Goal: Information Seeking & Learning: Learn about a topic

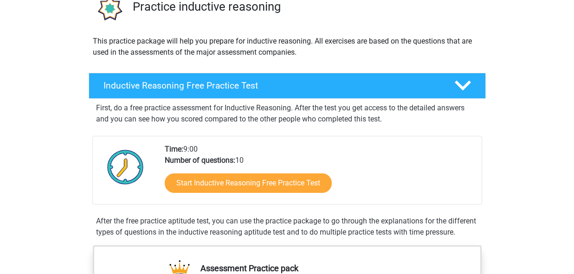
scroll to position [80, 0]
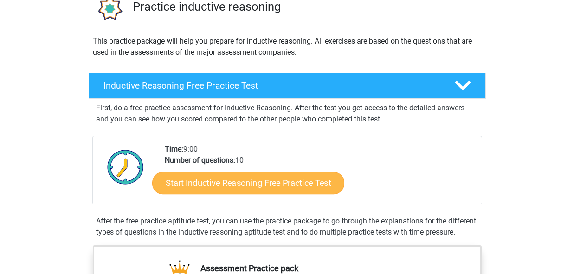
click at [289, 188] on link "Start Inductive Reasoning Free Practice Test" at bounding box center [248, 183] width 192 height 22
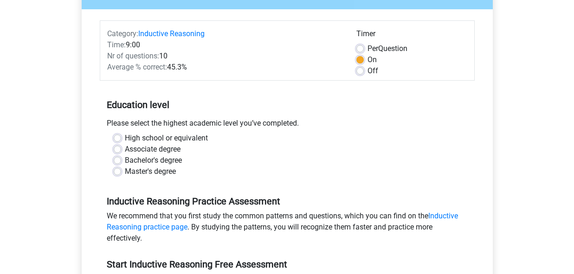
scroll to position [103, 0]
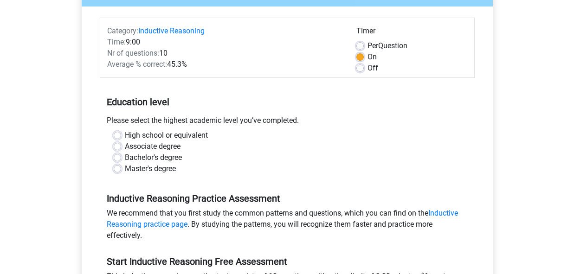
click at [174, 158] on label "Bachelor's degree" at bounding box center [153, 157] width 57 height 11
click at [121, 158] on input "Bachelor's degree" at bounding box center [117, 156] width 7 height 9
radio input "true"
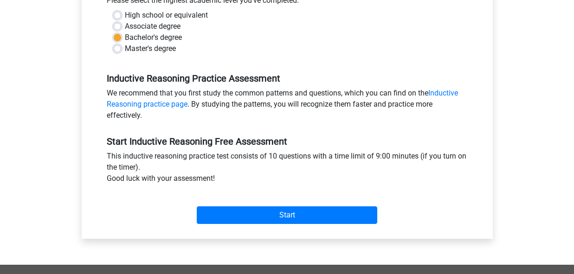
scroll to position [227, 0]
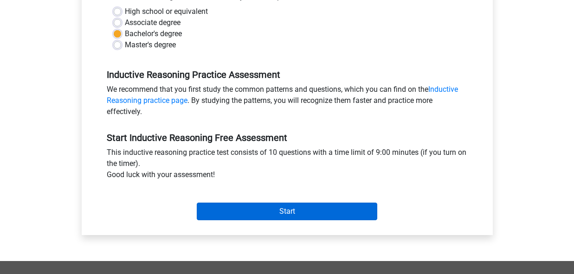
click at [265, 207] on input "Start" at bounding box center [287, 212] width 181 height 18
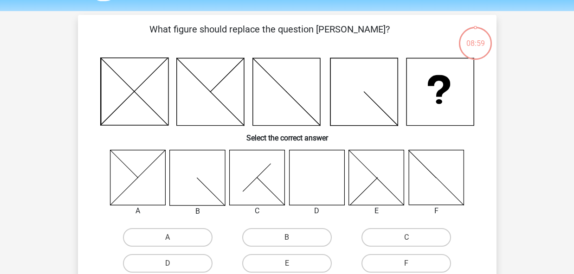
scroll to position [27, 0]
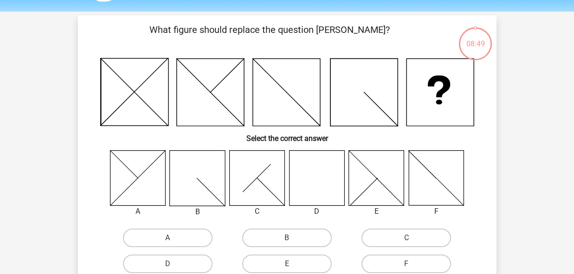
click at [318, 171] on icon at bounding box center [316, 177] width 55 height 55
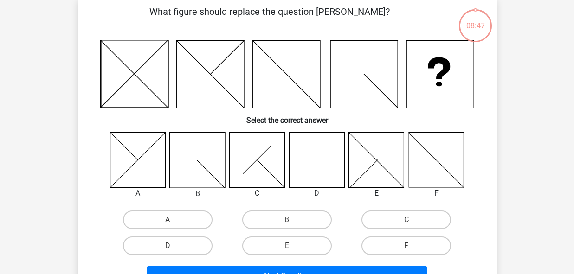
scroll to position [46, 0]
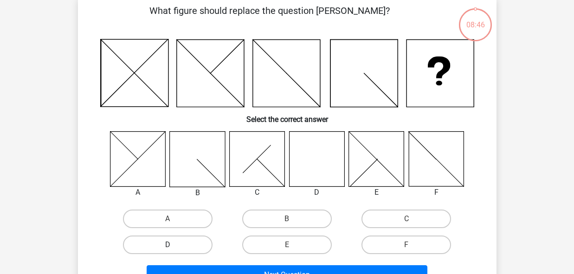
click at [177, 246] on label "D" at bounding box center [168, 245] width 90 height 19
click at [174, 246] on input "D" at bounding box center [171, 248] width 6 height 6
radio input "true"
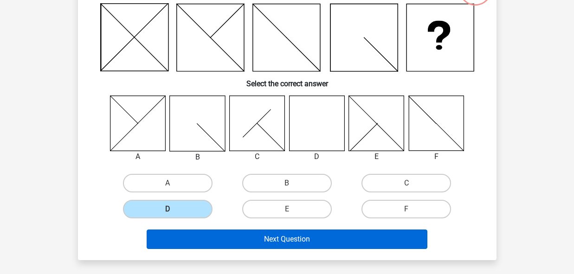
click at [237, 233] on button "Next Question" at bounding box center [287, 239] width 281 height 19
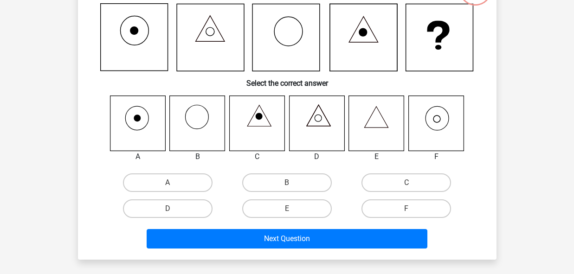
scroll to position [43, 0]
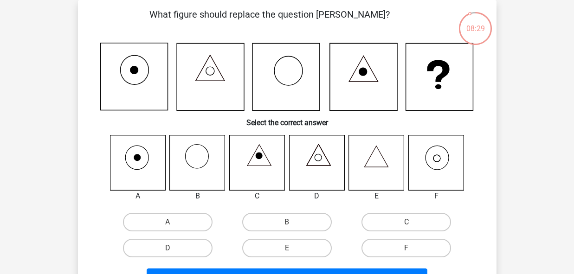
click at [413, 235] on div "C" at bounding box center [406, 222] width 119 height 26
click at [411, 246] on label "F" at bounding box center [407, 248] width 90 height 19
click at [411, 248] on input "F" at bounding box center [410, 251] width 6 height 6
radio input "true"
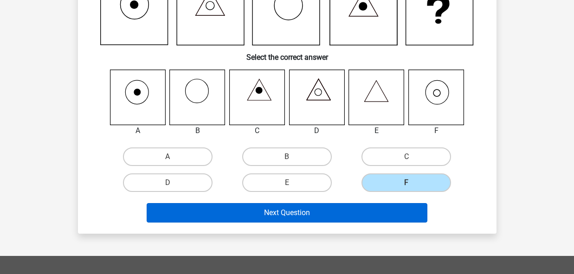
click at [396, 212] on button "Next Question" at bounding box center [287, 212] width 281 height 19
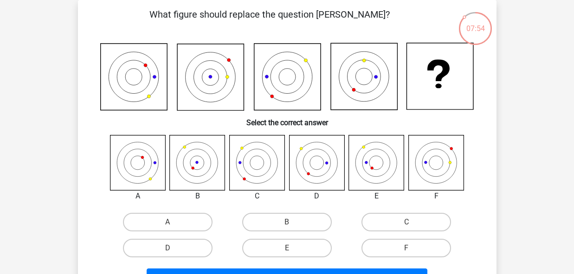
click at [199, 165] on icon at bounding box center [197, 162] width 55 height 55
click at [309, 216] on label "B" at bounding box center [287, 222] width 90 height 19
click at [293, 222] on input "B" at bounding box center [290, 225] width 6 height 6
radio input "true"
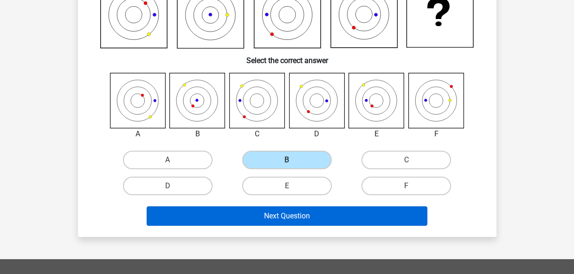
click at [307, 213] on button "Next Question" at bounding box center [287, 216] width 281 height 19
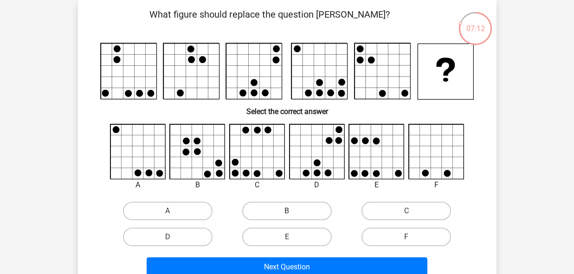
click at [305, 206] on label "B" at bounding box center [287, 211] width 90 height 19
click at [293, 211] on input "B" at bounding box center [290, 214] width 6 height 6
radio input "true"
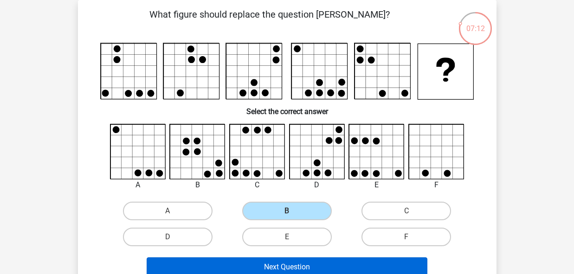
click at [308, 261] on button "Next Question" at bounding box center [287, 267] width 281 height 19
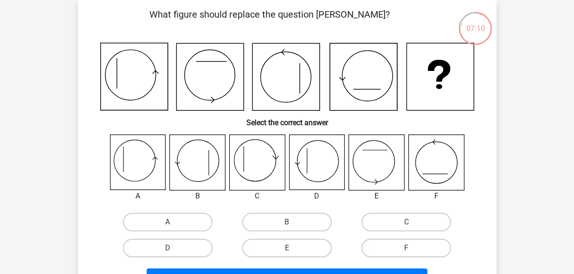
scroll to position [48, 0]
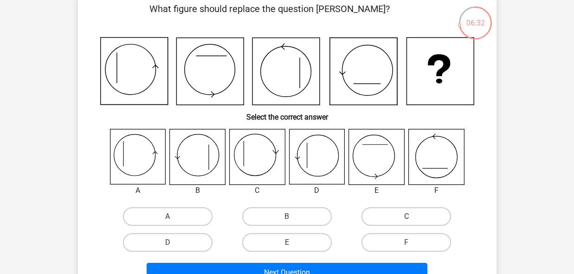
click at [374, 217] on label "C" at bounding box center [407, 216] width 90 height 19
click at [407, 217] on input "C" at bounding box center [410, 220] width 6 height 6
radio input "true"
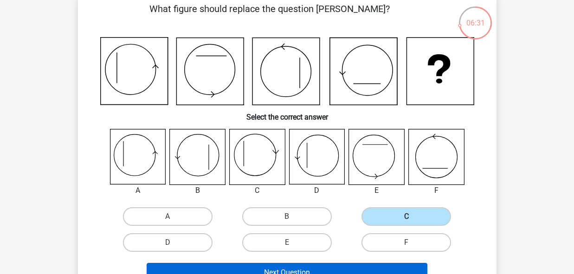
click at [338, 271] on button "Next Question" at bounding box center [287, 272] width 281 height 19
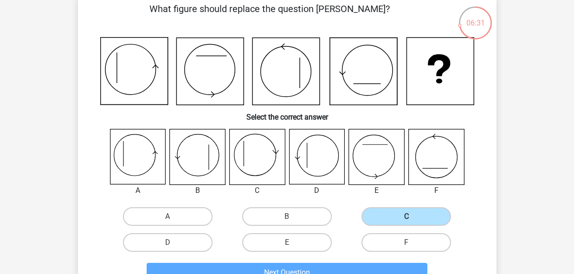
scroll to position [43, 0]
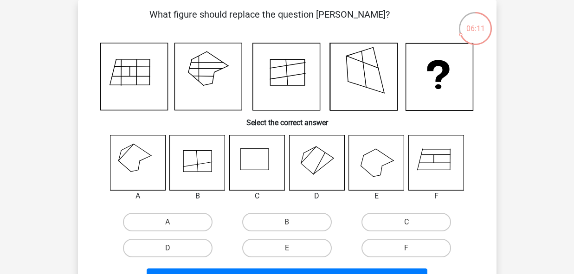
click at [173, 227] on input "A" at bounding box center [171, 225] width 6 height 6
radio input "true"
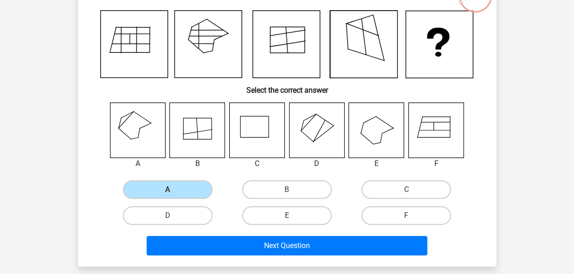
scroll to position [79, 0]
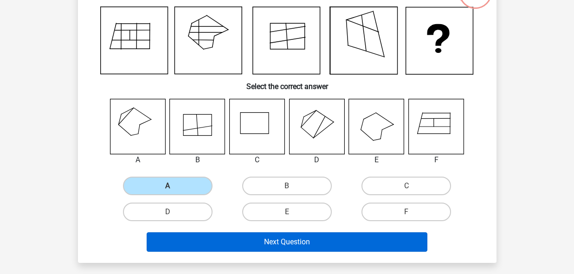
click at [227, 235] on button "Next Question" at bounding box center [287, 242] width 281 height 19
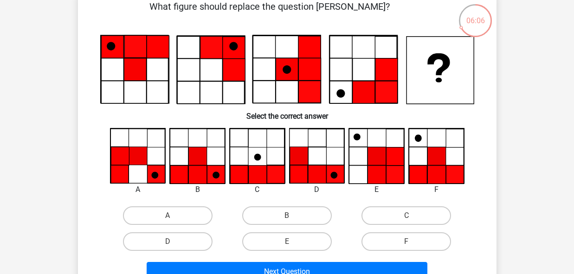
scroll to position [50, 0]
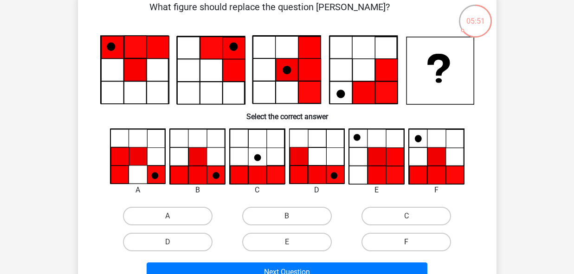
click at [399, 243] on label "F" at bounding box center [407, 242] width 90 height 19
click at [407, 243] on input "F" at bounding box center [410, 245] width 6 height 6
radio input "true"
click at [399, 243] on label "F" at bounding box center [407, 242] width 90 height 19
click at [407, 243] on input "F" at bounding box center [410, 245] width 6 height 6
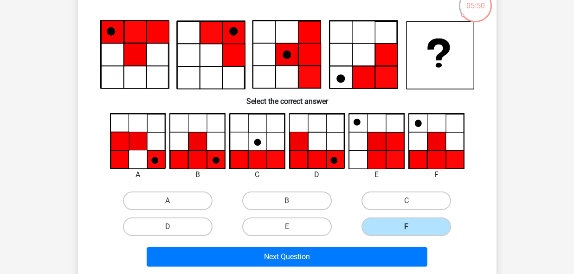
scroll to position [70, 0]
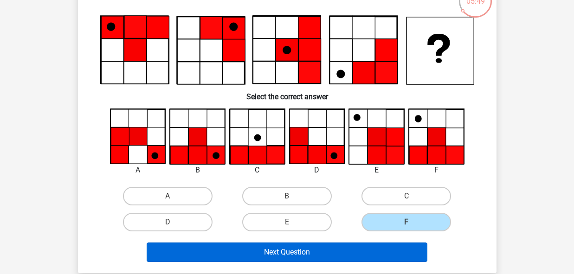
click at [395, 246] on button "Next Question" at bounding box center [287, 252] width 281 height 19
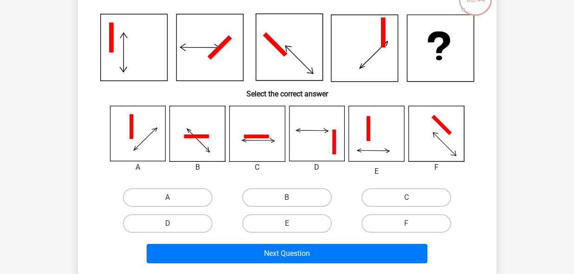
scroll to position [76, 0]
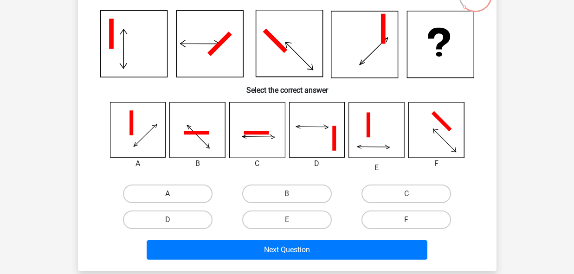
click at [189, 192] on label "A" at bounding box center [168, 194] width 90 height 19
click at [174, 194] on input "A" at bounding box center [171, 197] width 6 height 6
radio input "true"
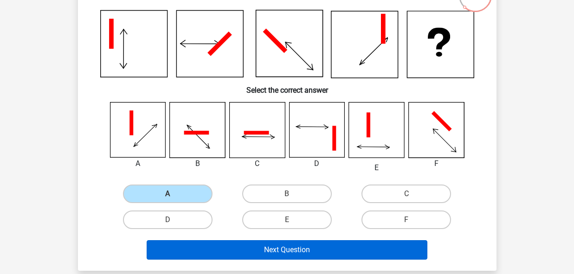
click at [275, 246] on button "Next Question" at bounding box center [287, 249] width 281 height 19
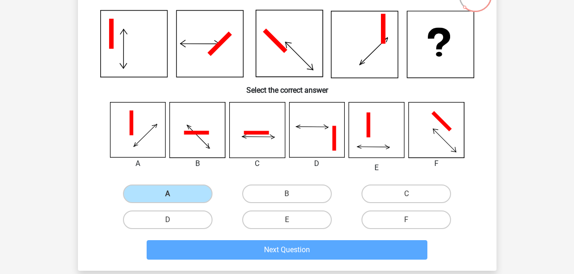
scroll to position [43, 0]
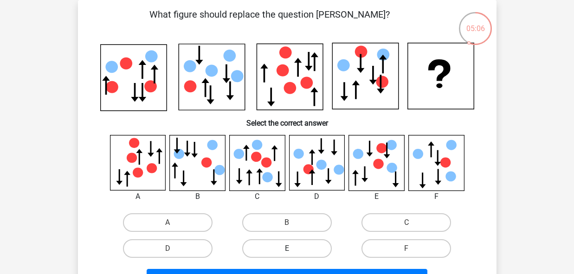
click at [296, 245] on label "E" at bounding box center [287, 248] width 90 height 19
click at [293, 249] on input "E" at bounding box center [290, 252] width 6 height 6
radio input "true"
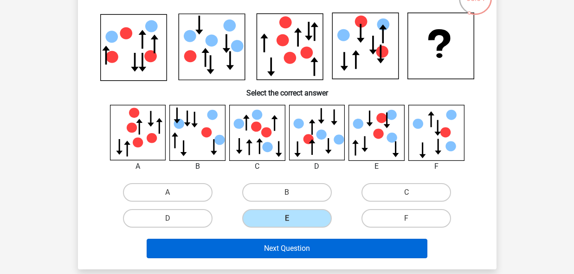
click at [304, 252] on button "Next Question" at bounding box center [287, 248] width 281 height 19
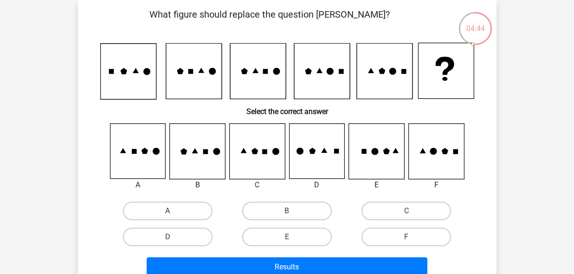
click at [382, 155] on icon at bounding box center [376, 151] width 55 height 55
click at [302, 235] on label "E" at bounding box center [287, 237] width 90 height 19
click at [293, 237] on input "E" at bounding box center [290, 240] width 6 height 6
radio input "true"
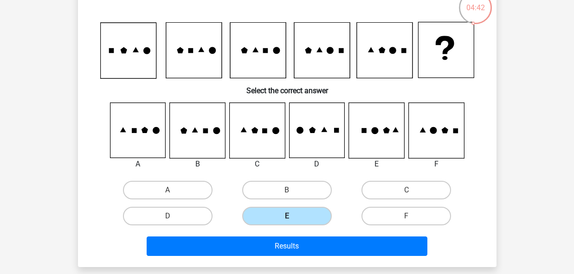
scroll to position [71, 0]
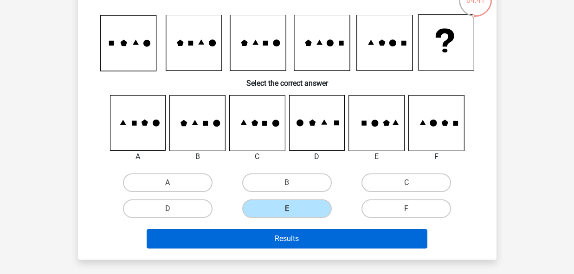
click at [300, 230] on button "Results" at bounding box center [287, 238] width 281 height 19
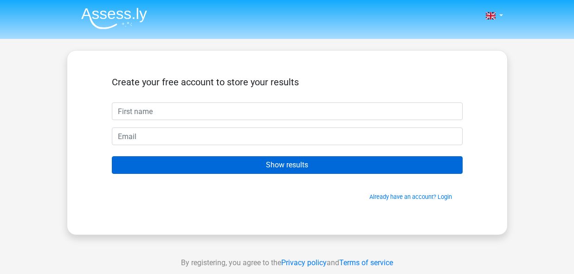
click at [305, 168] on input "Show results" at bounding box center [287, 165] width 351 height 18
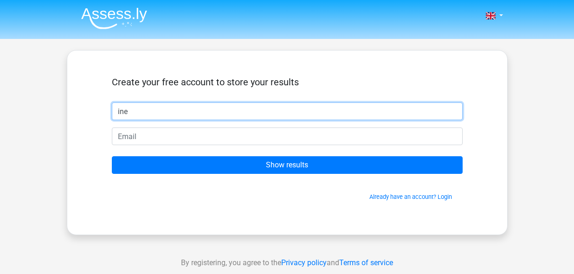
click at [243, 110] on input "ine" at bounding box center [287, 112] width 351 height 18
type input "innes"
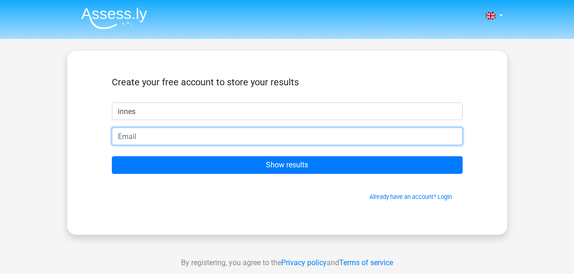
type input "k"
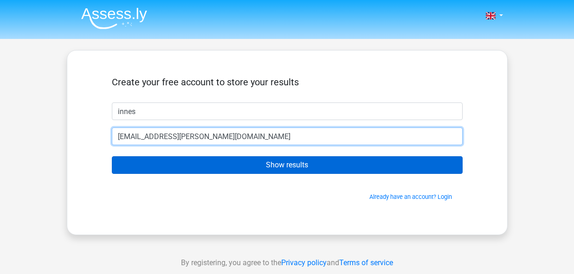
type input "innes.ross@ntlworld.com"
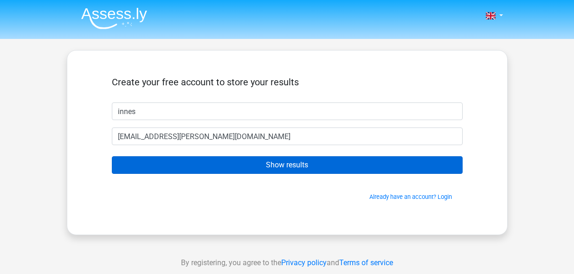
click at [284, 170] on input "Show results" at bounding box center [287, 165] width 351 height 18
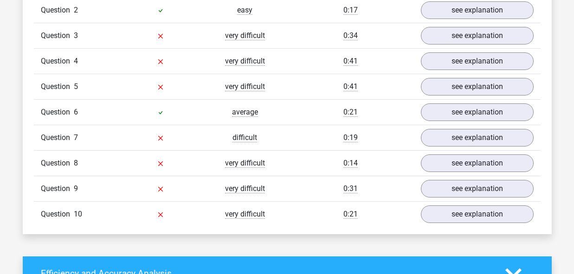
scroll to position [420, 0]
